Goal: Find specific page/section: Find specific page/section

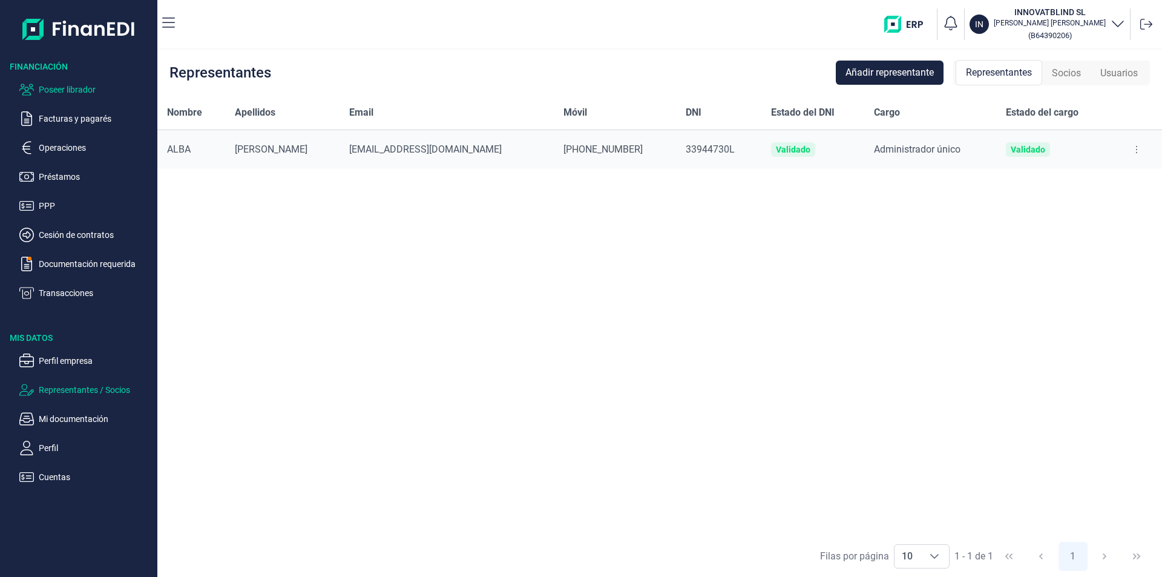
click at [61, 88] on p "Poseer librador" at bounding box center [96, 89] width 114 height 15
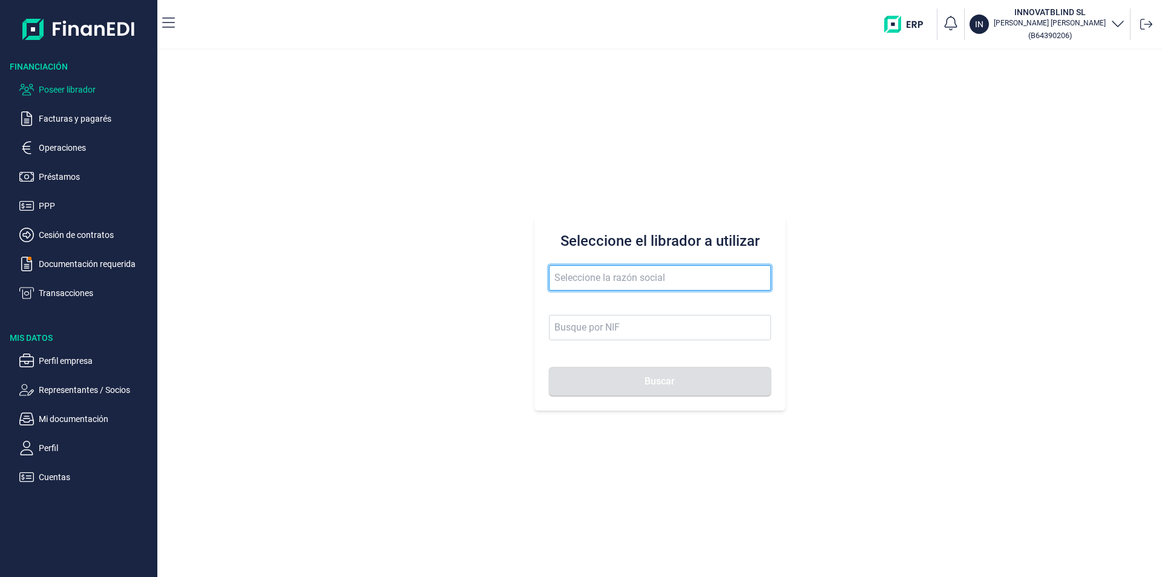
click at [566, 279] on input "text" at bounding box center [660, 277] width 222 height 25
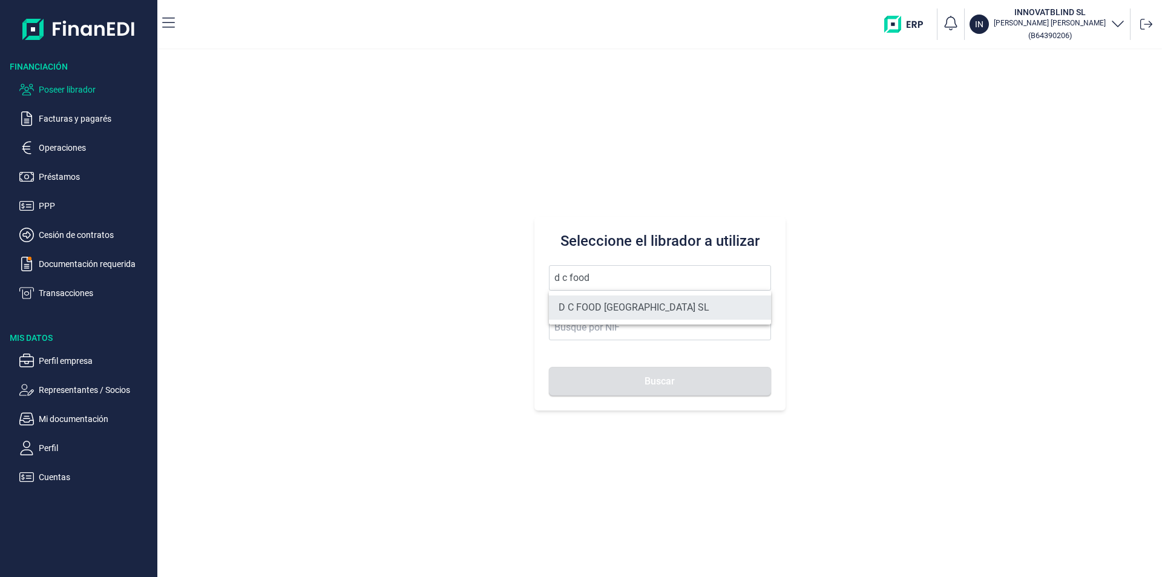
click at [643, 309] on li "D C FOOD [GEOGRAPHIC_DATA] SL" at bounding box center [660, 307] width 222 height 24
type input "D C FOOD [GEOGRAPHIC_DATA] SL"
type input "B72448665"
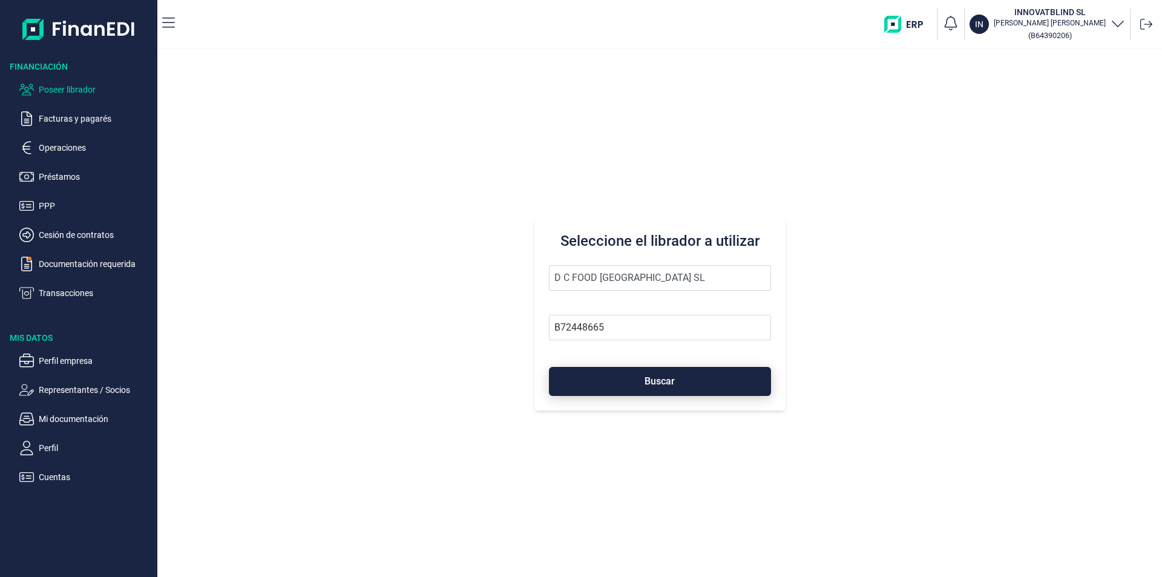
click at [663, 378] on span "Buscar" at bounding box center [659, 380] width 30 height 9
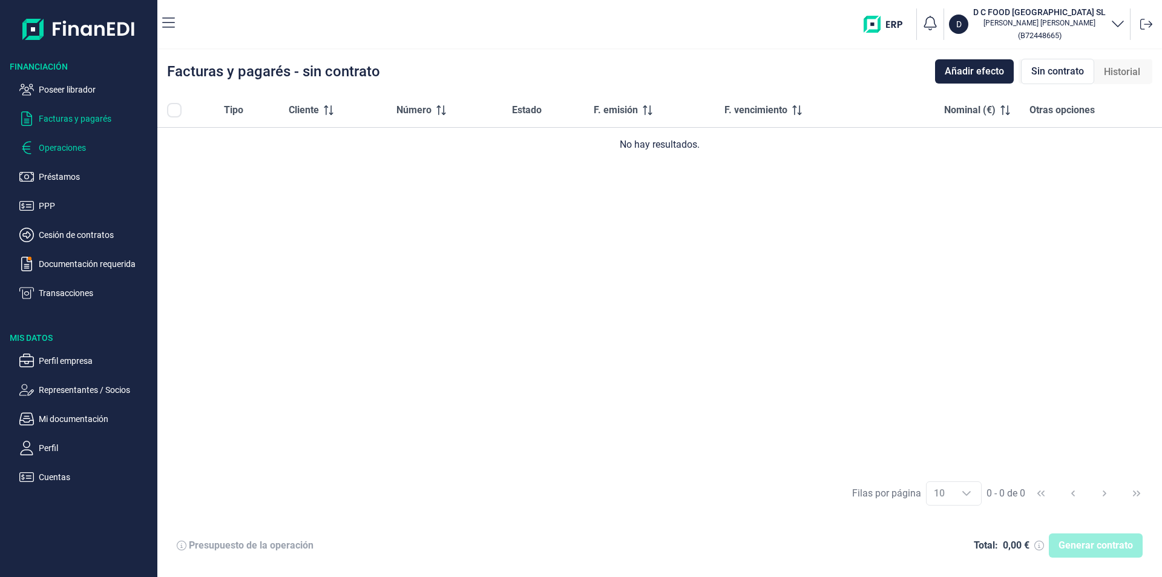
click at [79, 147] on p "Operaciones" at bounding box center [96, 147] width 114 height 15
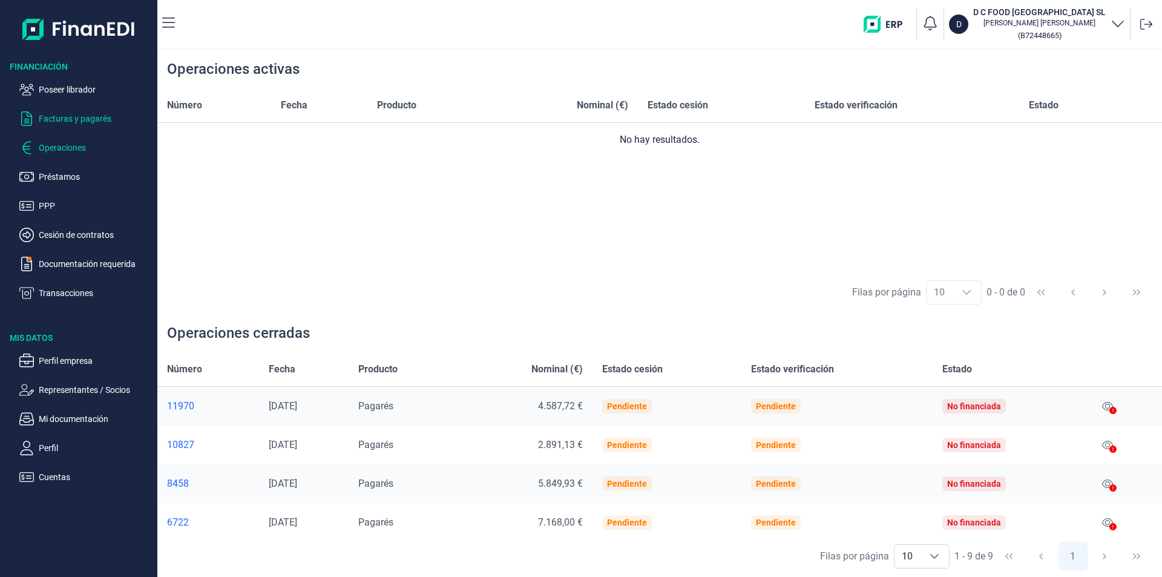
click at [102, 118] on p "Facturas y pagarés" at bounding box center [96, 118] width 114 height 15
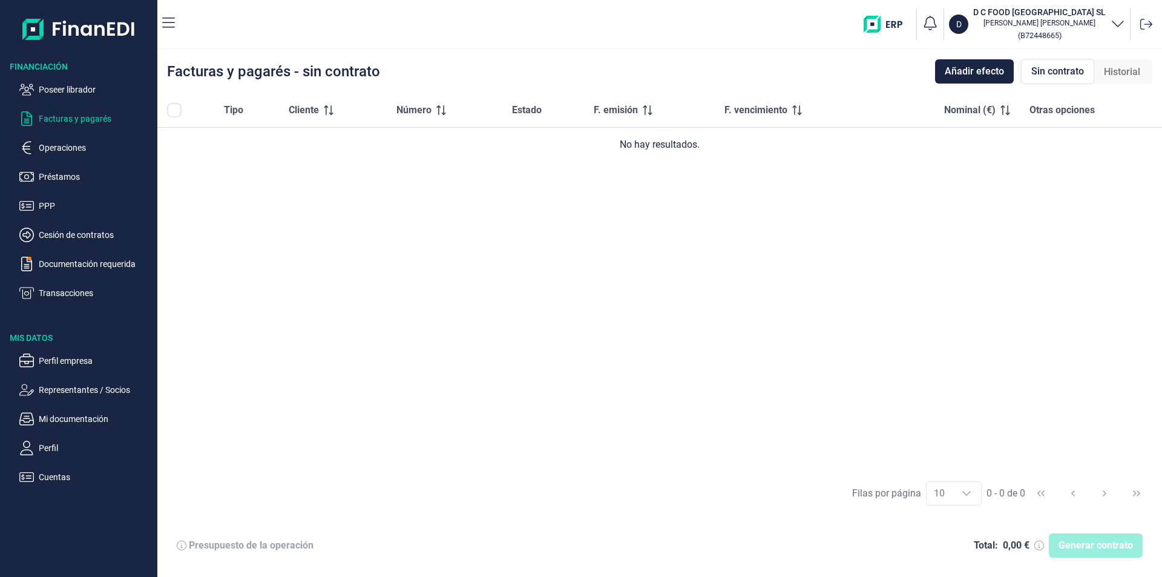
click at [1127, 73] on span "Historial" at bounding box center [1122, 72] width 36 height 15
